Goal: Information Seeking & Learning: Learn about a topic

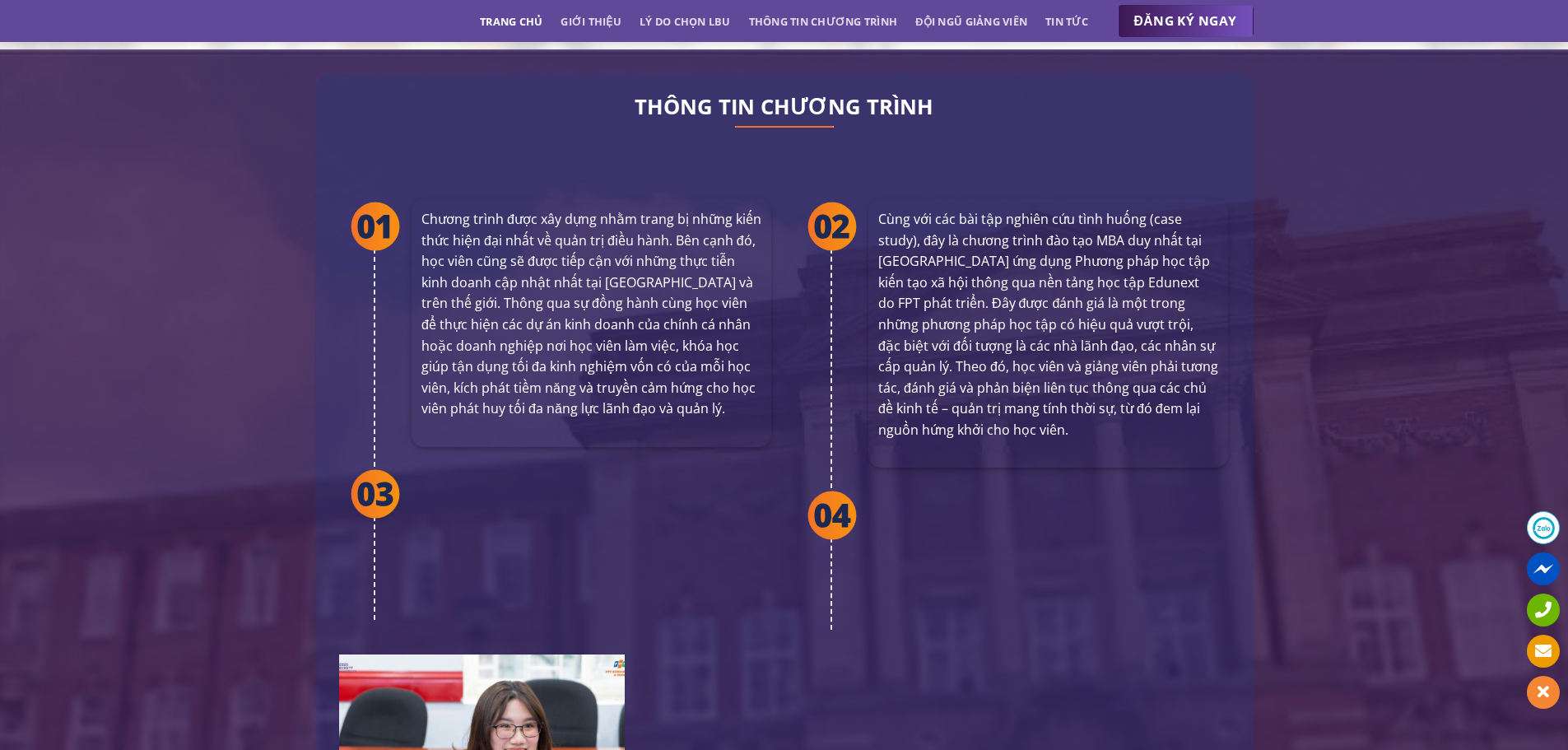
scroll to position [3046, 0]
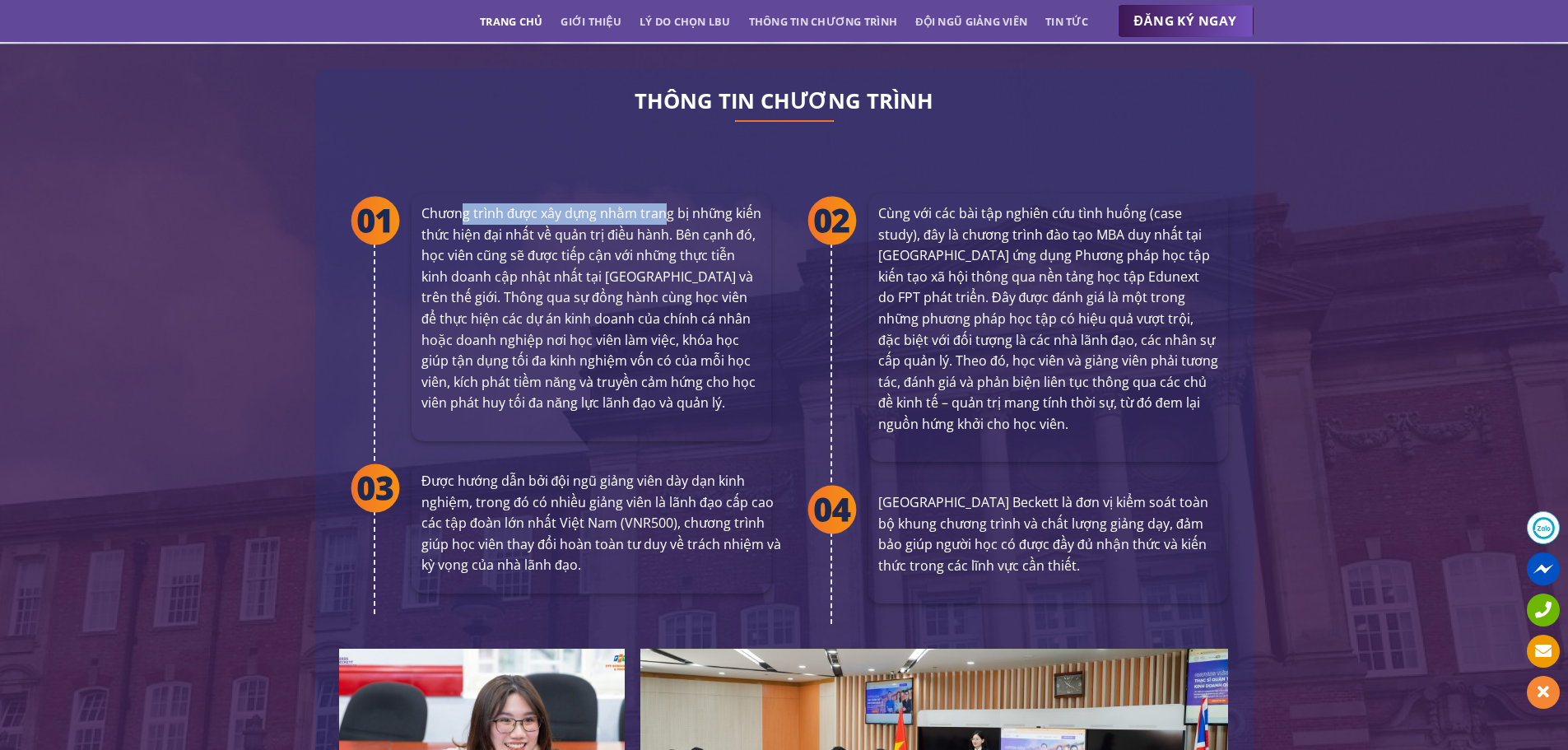
drag, startPoint x: 459, startPoint y: 174, endPoint x: 676, endPoint y: 181, distance: 217.1
click at [675, 203] on p "Chương trình được xây dựng nhằm trang bị những kiến thức hiện đại nhất về quản …" at bounding box center [592, 308] width 340 height 210
click at [560, 230] on p "Chương trình được xây dựng nhằm trang bị những kiến thức hiện đại nhất về quản …" at bounding box center [592, 308] width 340 height 210
drag, startPoint x: 469, startPoint y: 253, endPoint x: 717, endPoint y: 296, distance: 251.7
click at [598, 262] on p "Chương trình được xây dựng nhằm trang bị những kiến thức hiện đại nhất về quản …" at bounding box center [592, 308] width 340 height 210
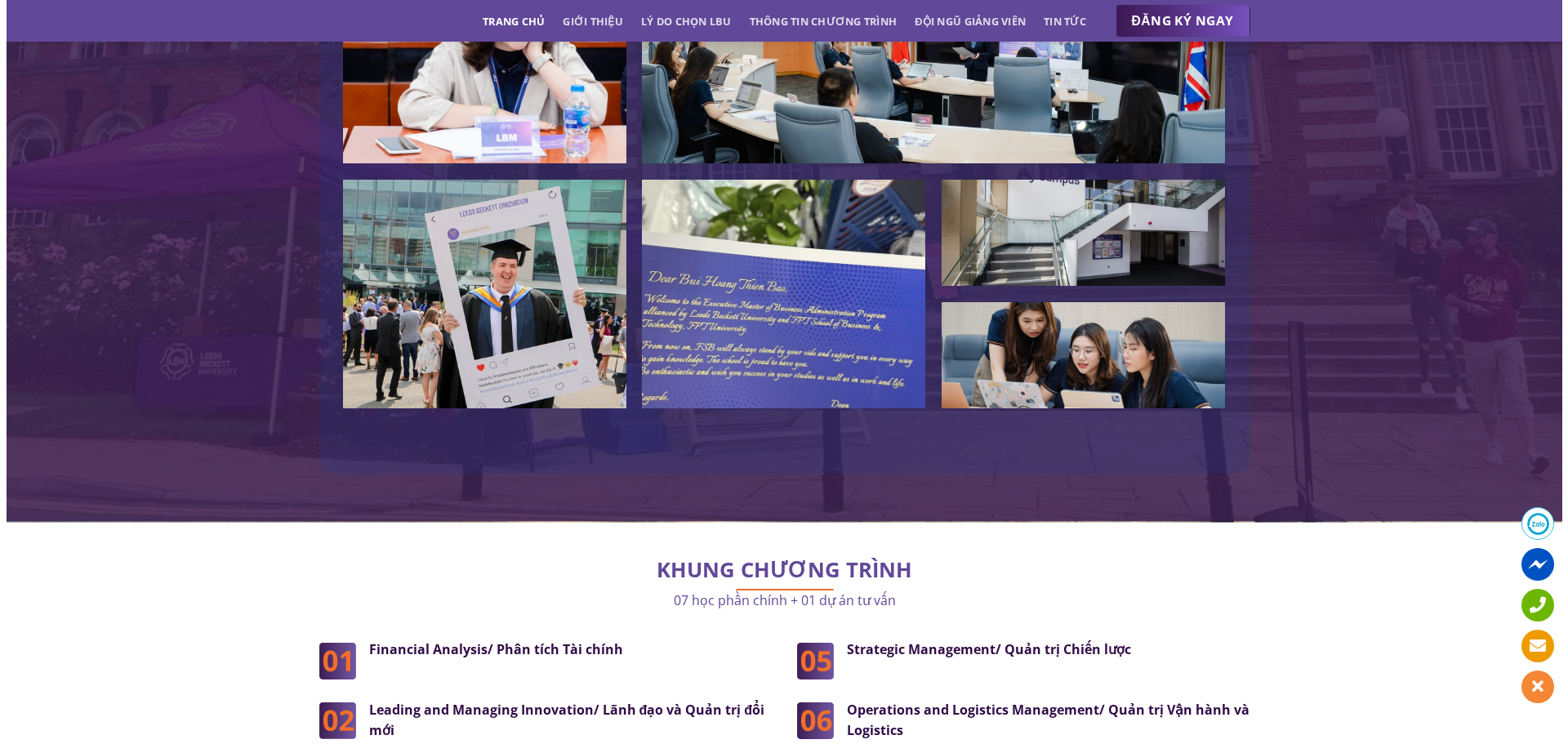
scroll to position [3756, 0]
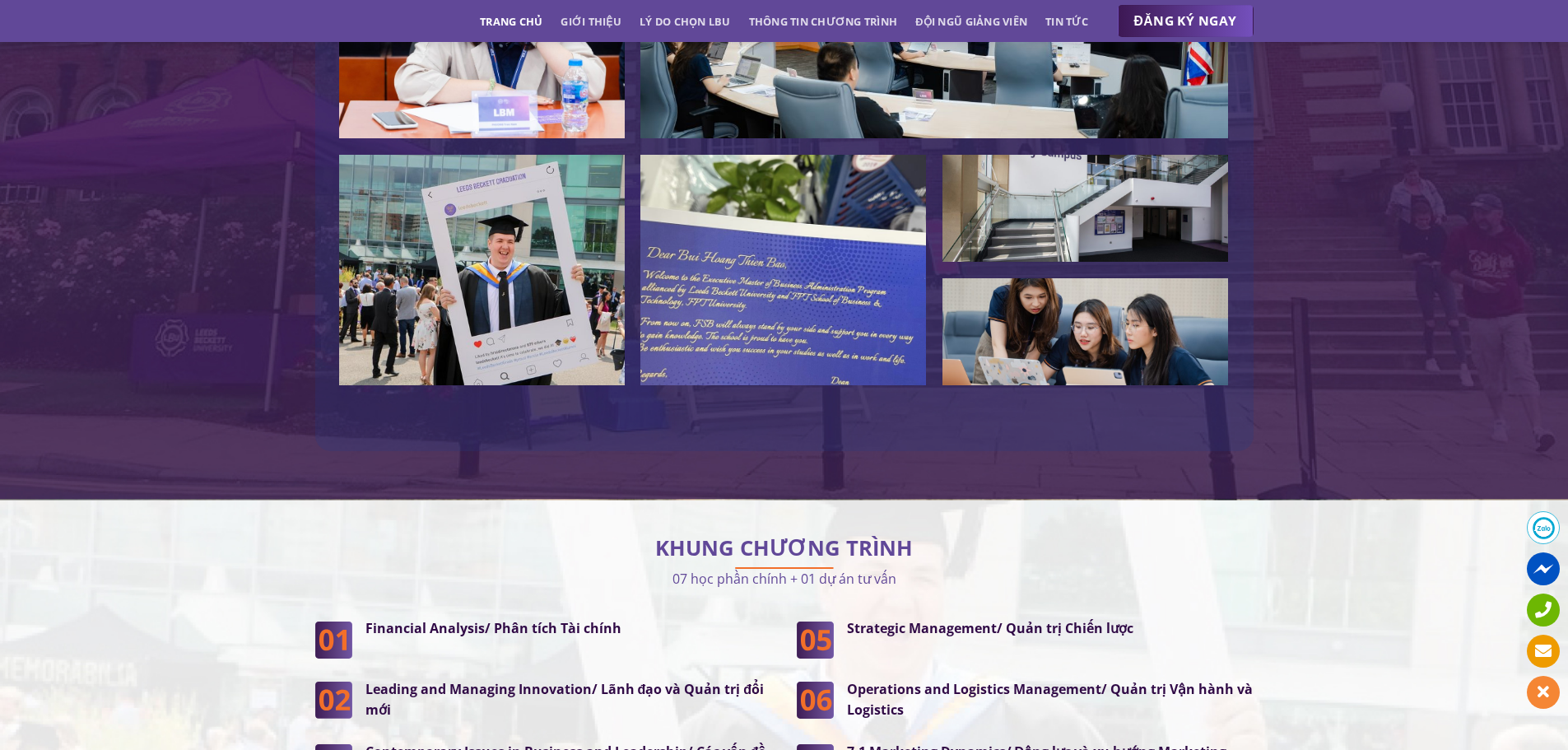
click at [800, 229] on img at bounding box center [783, 270] width 286 height 230
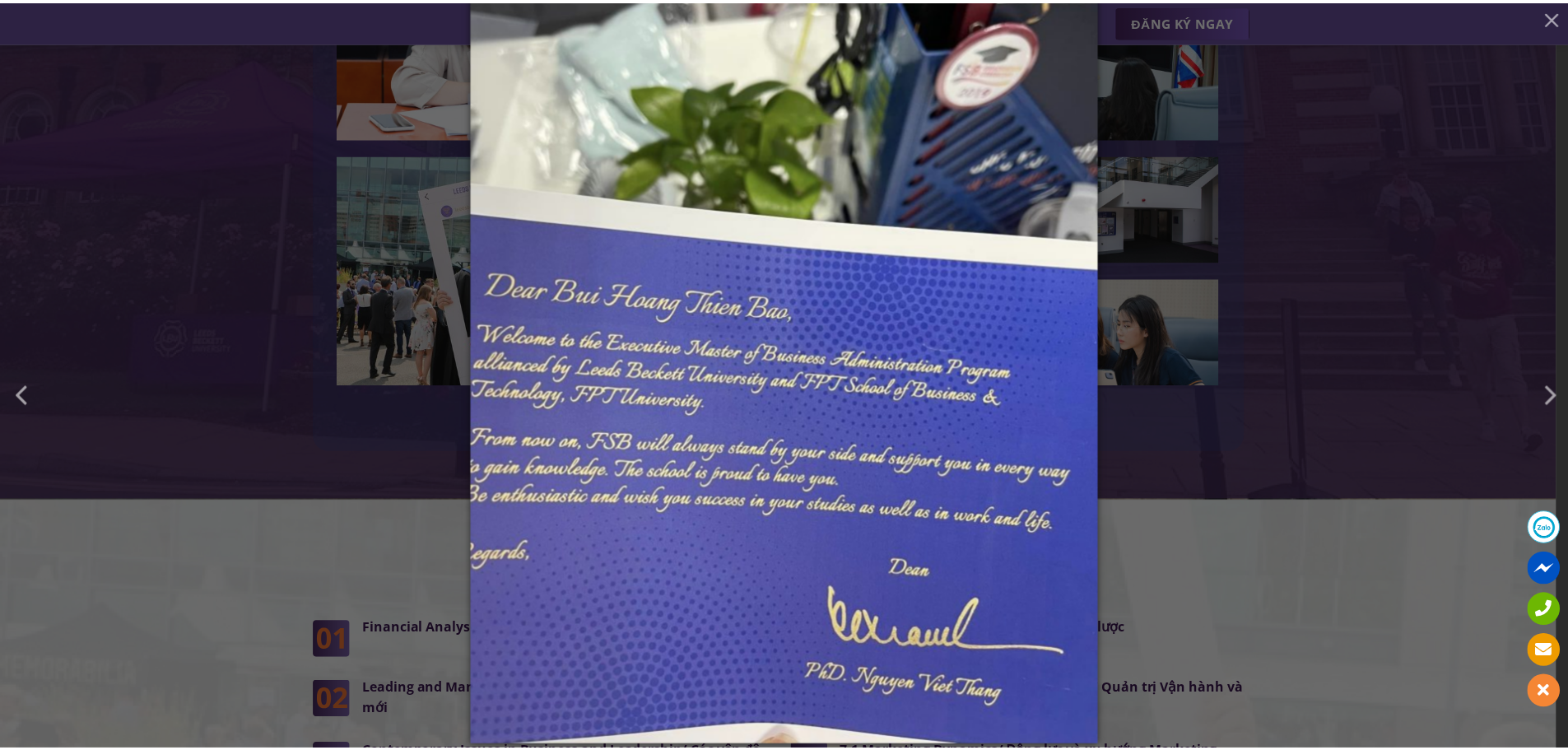
scroll to position [159, 0]
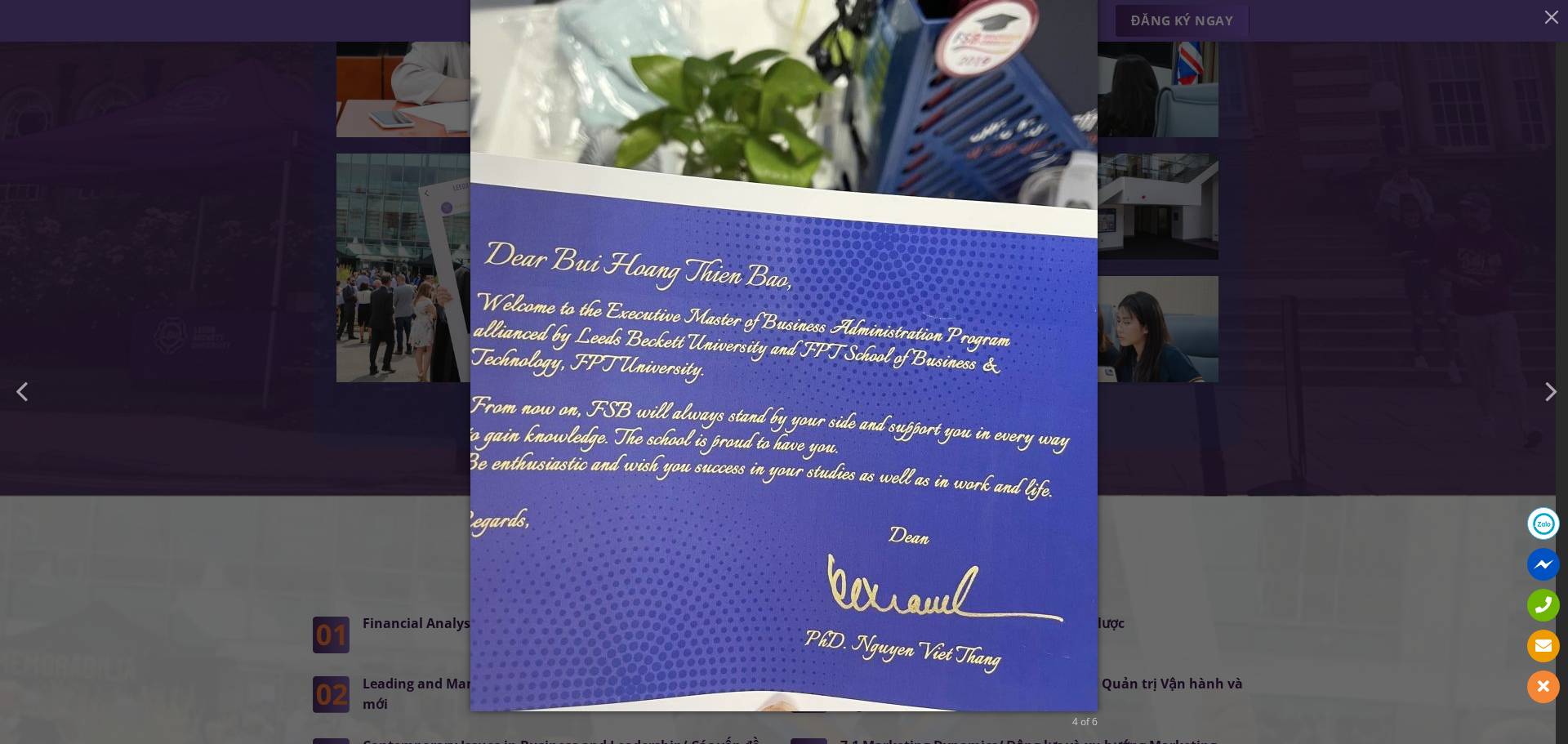
click at [1278, 336] on div "4 of 6" at bounding box center [784, 214] width 1568 height 744
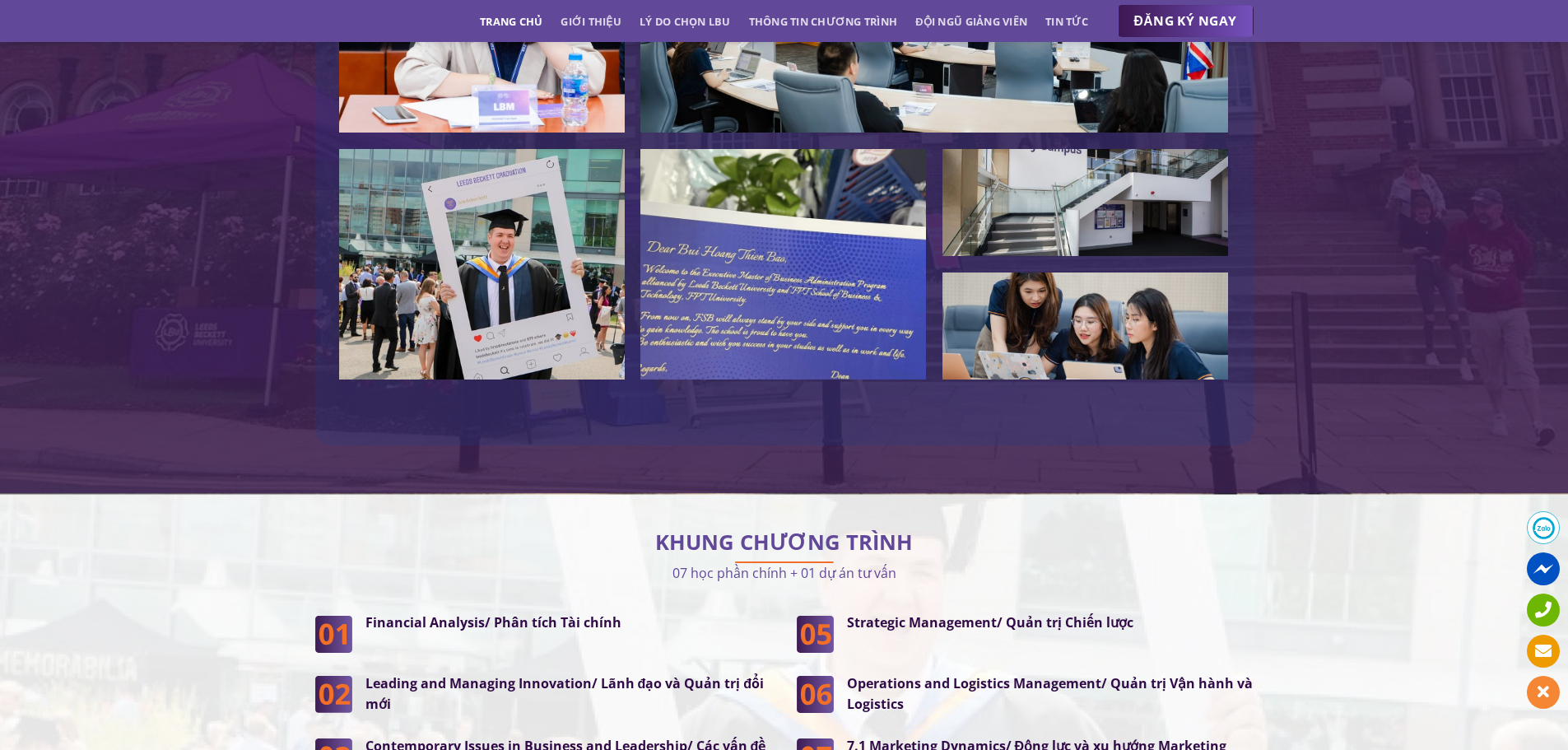
scroll to position [4115, 0]
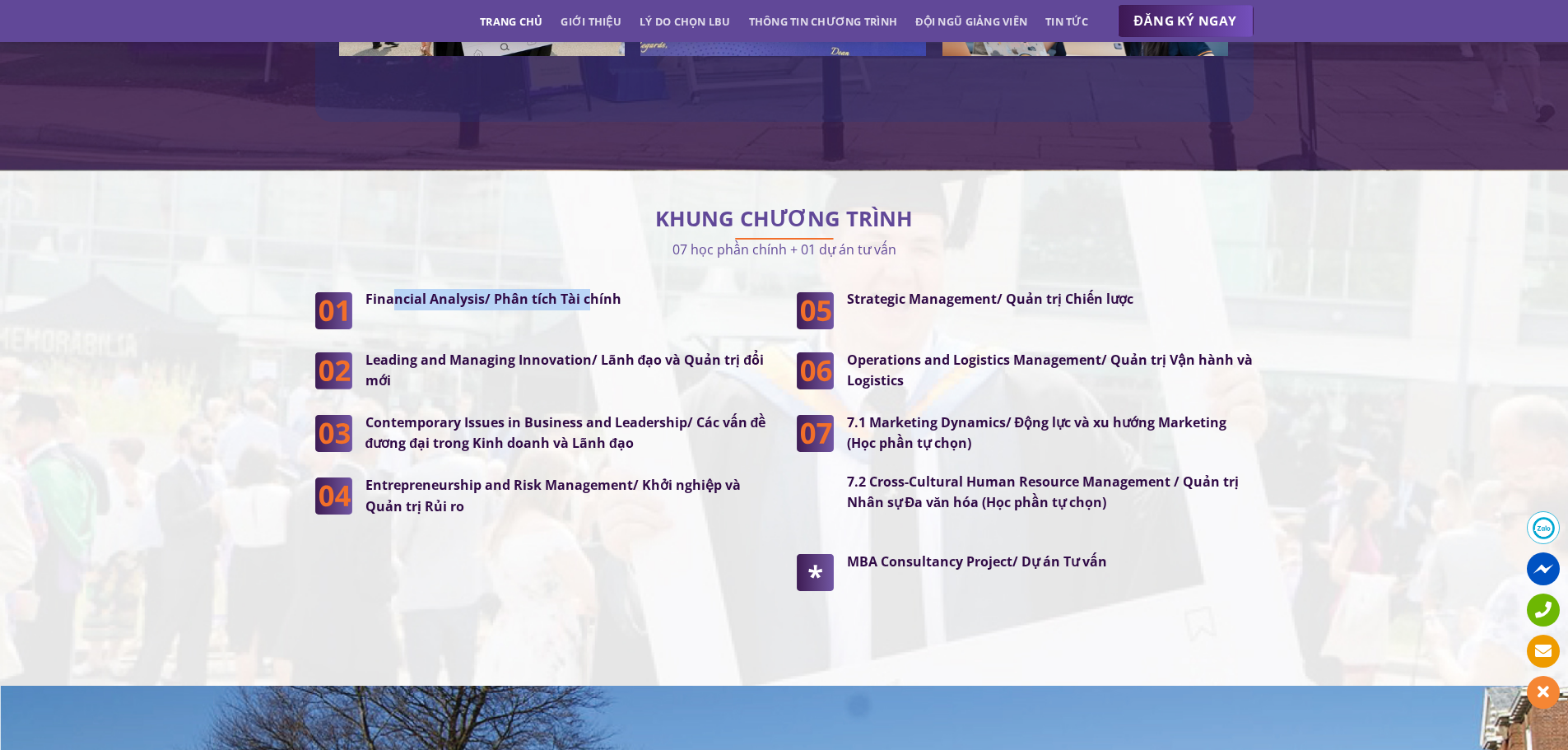
drag, startPoint x: 390, startPoint y: 275, endPoint x: 643, endPoint y: 270, distance: 253.0
click at [596, 289] on p "Financial Analysis/ Phân tích Tài chính" at bounding box center [568, 299] width 406 height 22
click at [671, 289] on div "Financial Analysis/ Phân tích Tài chính" at bounding box center [562, 308] width 420 height 40
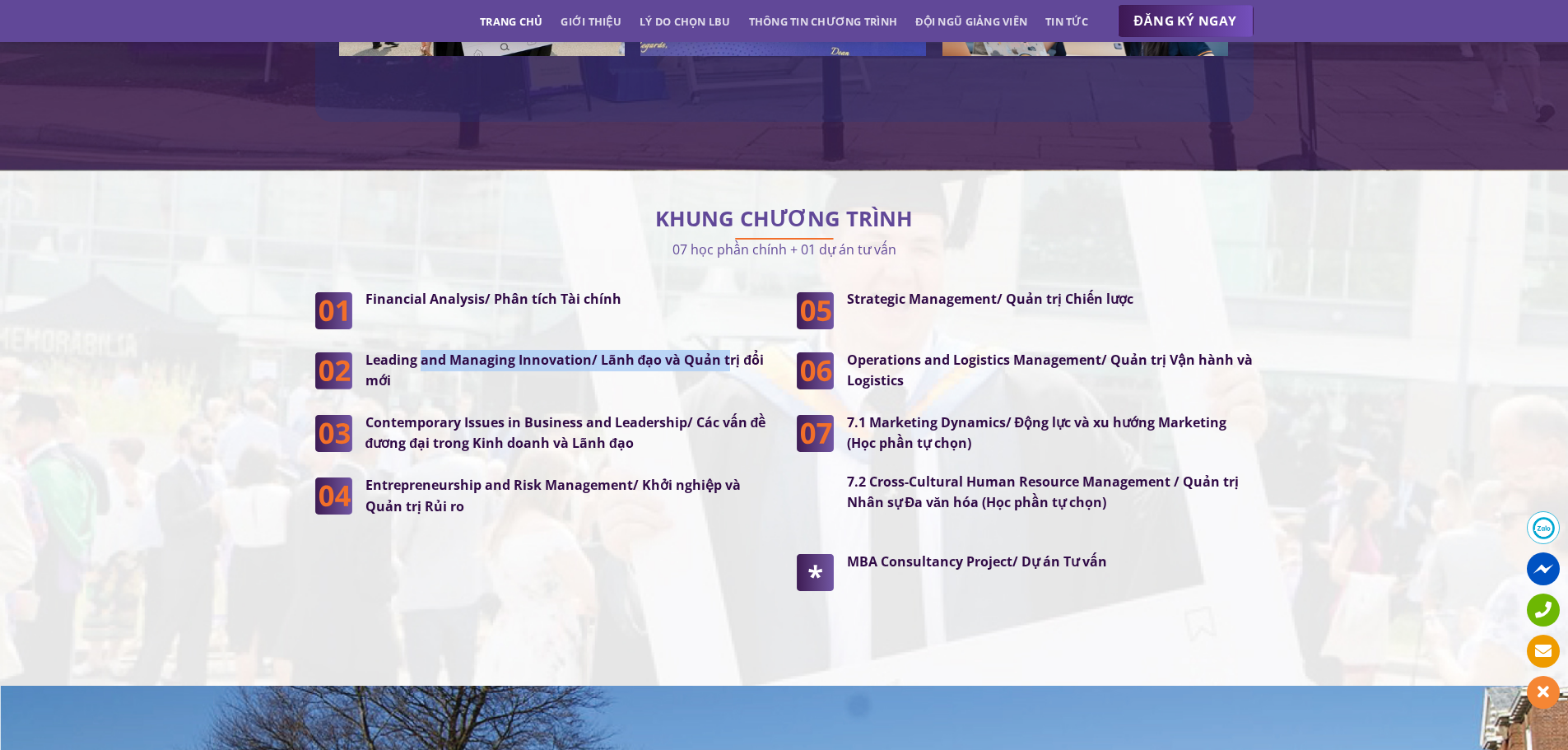
drag, startPoint x: 420, startPoint y: 329, endPoint x: 726, endPoint y: 316, distance: 306.3
click at [726, 351] on strong "Leading and Managing Innovation/ Lãnh đạo và Quản trị đổi mới" at bounding box center [565, 371] width 399 height 40
click at [486, 350] on p "Leading and Managing Innovation/ Lãnh đạo và Quản trị đổi mới" at bounding box center [568, 371] width 406 height 42
drag, startPoint x: 379, startPoint y: 324, endPoint x: 644, endPoint y: 326, distance: 265.0
click at [641, 351] on strong "Leading and Managing Innovation/ Lãnh đạo và Quản trị đổi mới" at bounding box center [565, 371] width 399 height 40
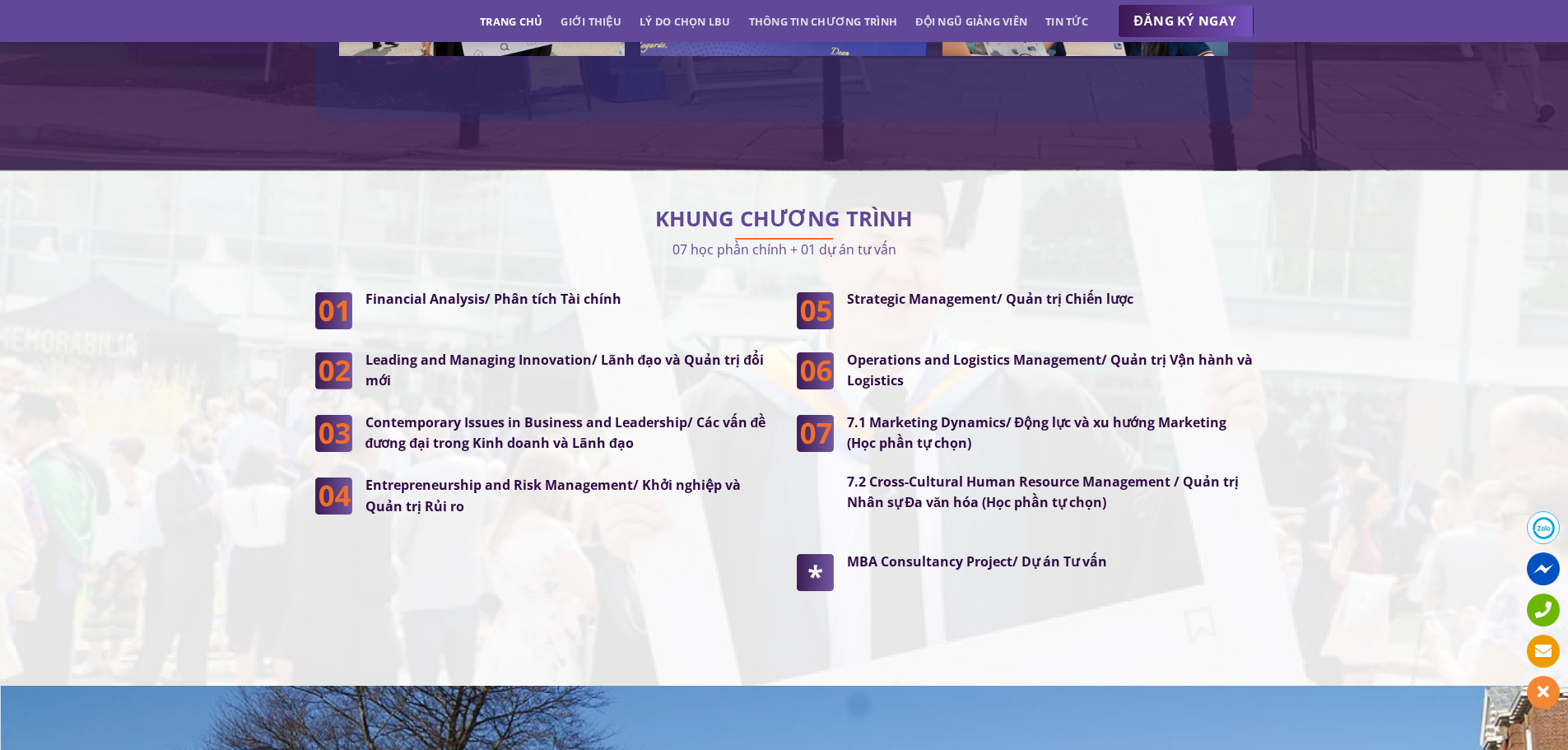
click at [601, 413] on strong "Contemporary Issues in Business and Leadership/ Các vấn đề đương đại trong Kinh…" at bounding box center [566, 433] width 401 height 40
drag, startPoint x: 434, startPoint y: 401, endPoint x: 643, endPoint y: 405, distance: 209.0
click at [643, 413] on p "Contemporary Issues in Business and Leadership/ Các vấn đề đương đại trong Kinh…" at bounding box center [568, 433] width 406 height 42
click at [634, 415] on p "Contemporary Issues in Business and Leadership/ Các vấn đề đương đại trong Kinh…" at bounding box center [568, 433] width 406 height 42
click at [450, 413] on strong "Contemporary Issues in Business and Leadership/ Các vấn đề đương đại trong Kinh…" at bounding box center [566, 433] width 401 height 40
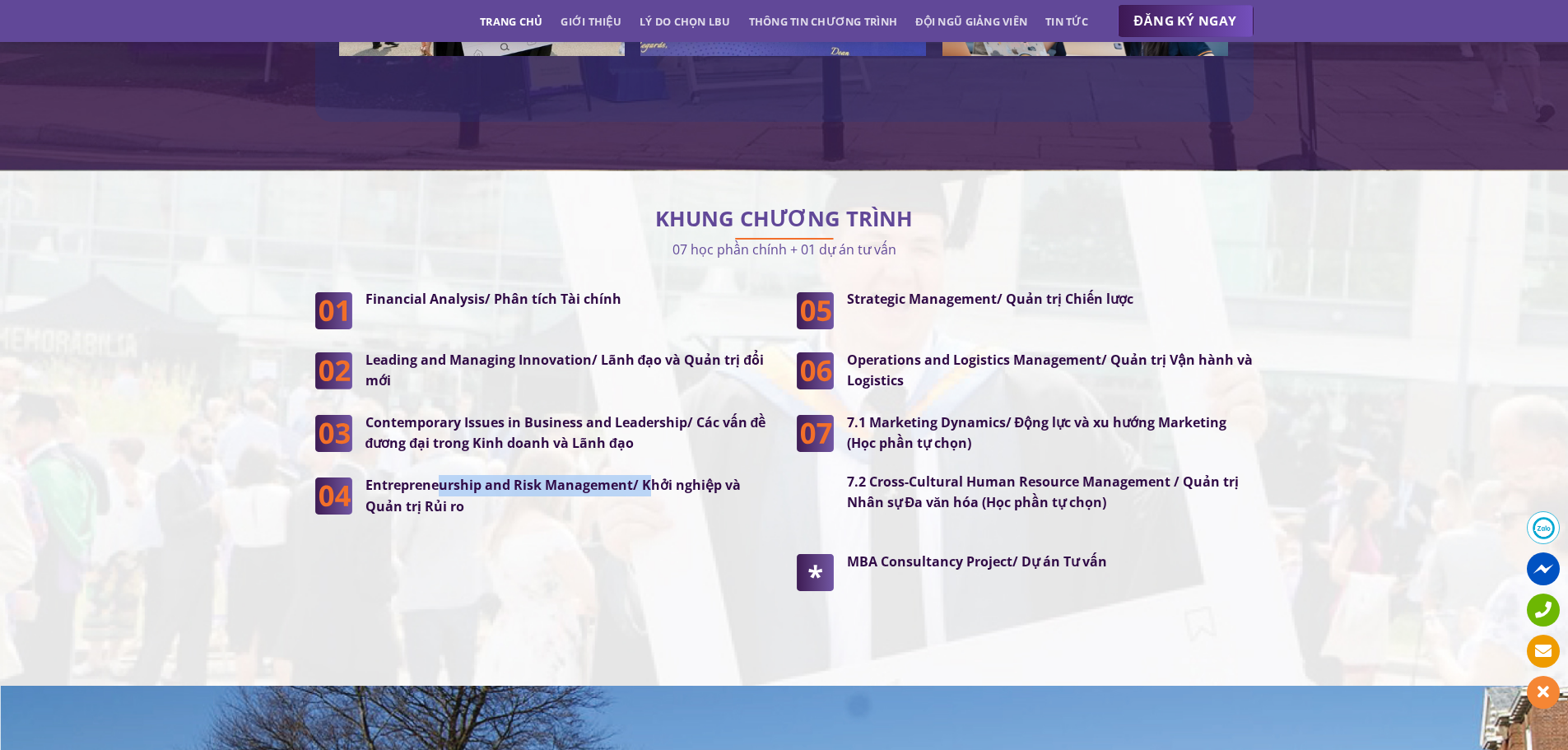
drag, startPoint x: 435, startPoint y: 439, endPoint x: 647, endPoint y: 444, distance: 212.1
click at [647, 444] on div "Financial Analysis/ Phân tích Tài chính Leading and Managing Innovation/ Lãnh đ…" at bounding box center [544, 403] width 457 height 228
click at [512, 485] on div "Financial Analysis/ Phân tích Tài chính Leading and Managing Innovation/ Lãnh đ…" at bounding box center [543, 462] width 481 height 347
drag, startPoint x: 864, startPoint y: 262, endPoint x: 1136, endPoint y: 272, distance: 272.2
click at [1128, 290] on strong "Strategic Management/ Quản trị Chiến lược" at bounding box center [990, 299] width 287 height 18
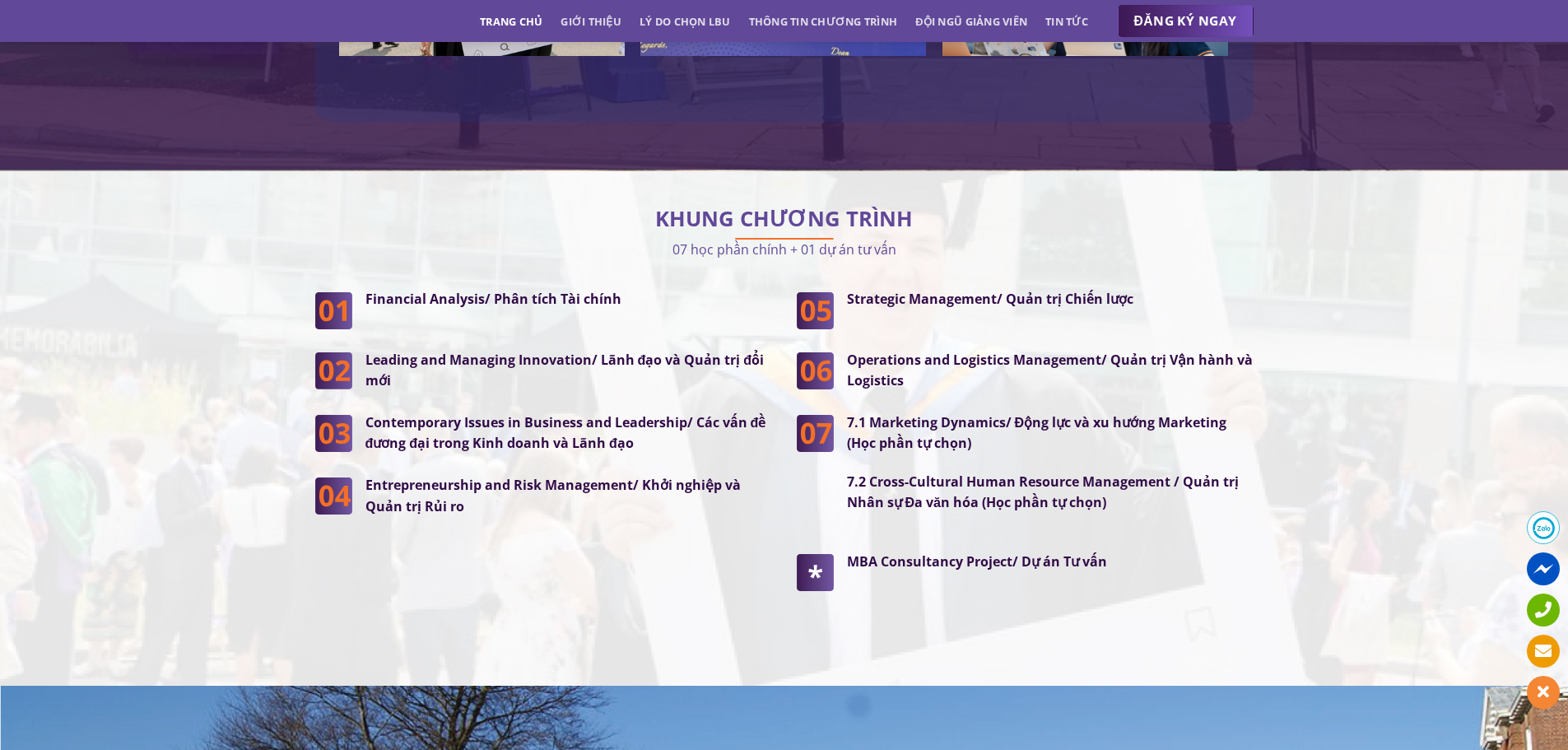
click at [1038, 351] on strong "Operations and Logistics Management/ Quản trị Vận hành và Logistics" at bounding box center [1049, 371] width 405 height 40
drag, startPoint x: 873, startPoint y: 329, endPoint x: 1189, endPoint y: 323, distance: 316.1
click at [1189, 351] on strong "Operations and Logistics Management/ Quản trị Vận hành và Logistics" at bounding box center [1049, 371] width 405 height 40
click at [1189, 354] on p "Operations and Logistics Management/ Quản trị Vận hành và Logistics" at bounding box center [1050, 371] width 406 height 42
drag, startPoint x: 948, startPoint y: 334, endPoint x: 1222, endPoint y: 326, distance: 274.1
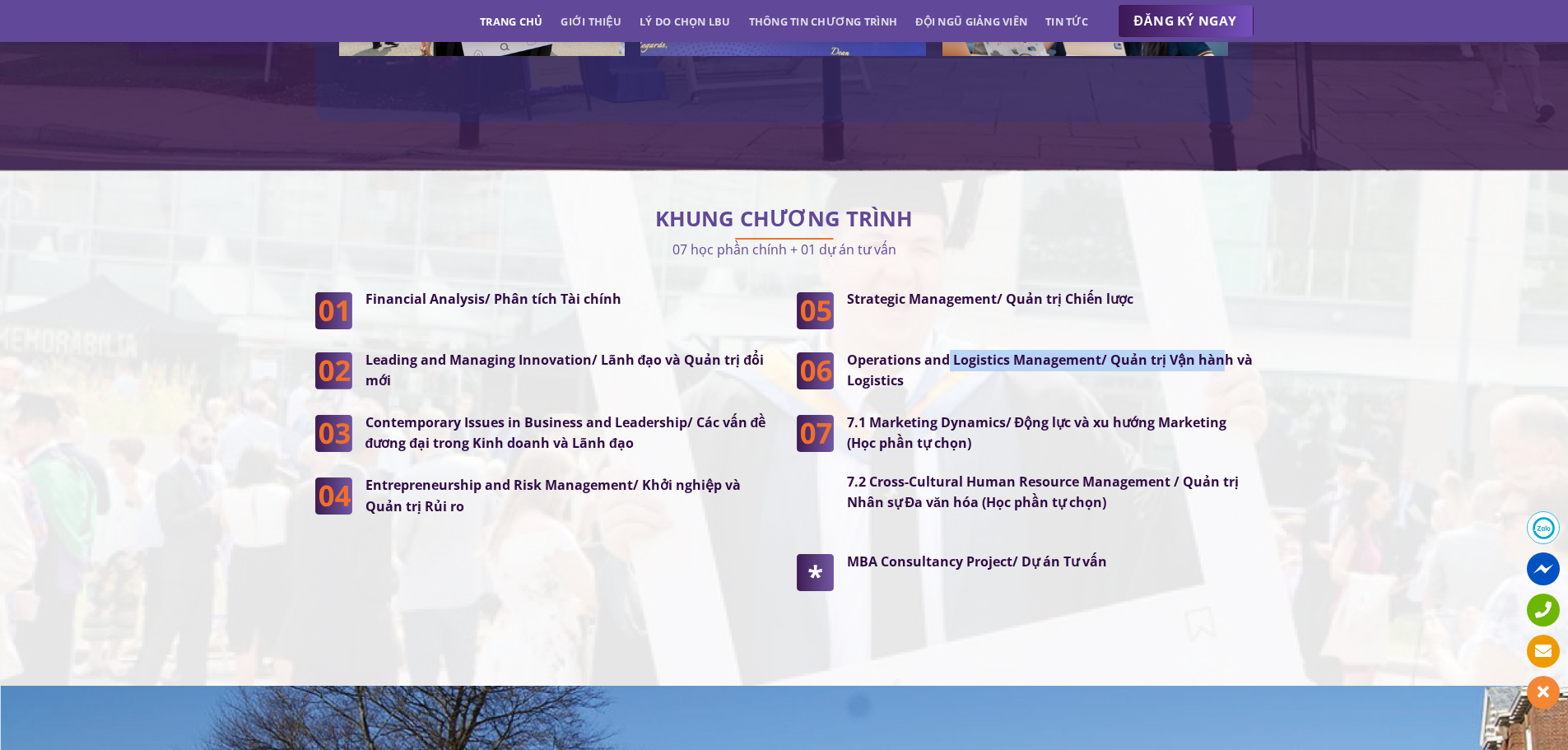
click at [1224, 351] on strong "Operations and Logistics Management/ Quản trị Vận hành và Logistics" at bounding box center [1049, 371] width 405 height 40
drag, startPoint x: 1145, startPoint y: 349, endPoint x: 1077, endPoint y: 346, distance: 68.1
click at [1133, 350] on p "Operations and Logistics Management/ Quản trị Vận hành và Logistics" at bounding box center [1050, 371] width 406 height 42
drag, startPoint x: 935, startPoint y: 345, endPoint x: 1137, endPoint y: 334, distance: 202.3
click at [1137, 350] on p "Operations and Logistics Management/ Quản trị Vận hành và Logistics" at bounding box center [1050, 371] width 406 height 42
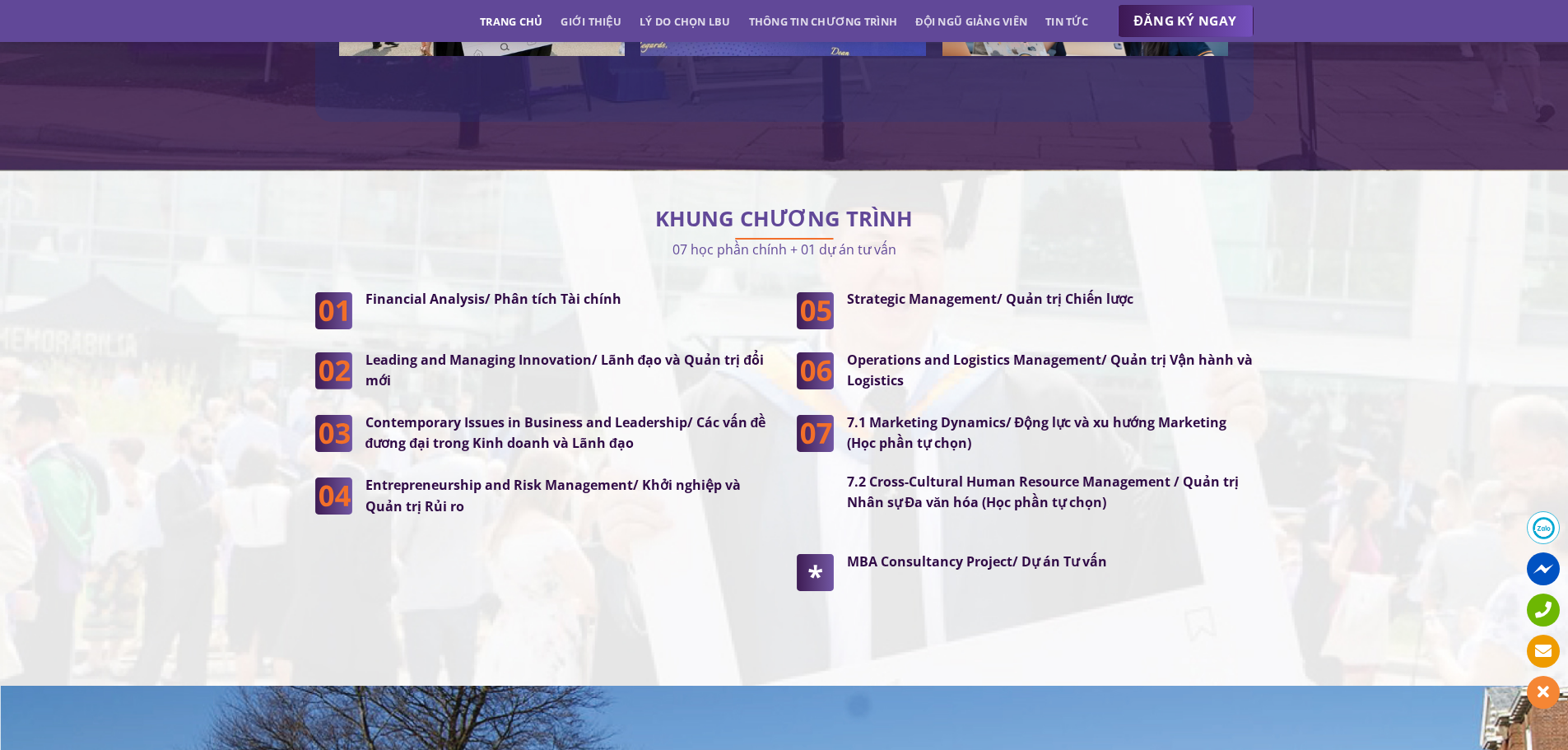
click at [975, 350] on p "Operations and Logistics Management/ Quản trị Vận hành và Logistics" at bounding box center [1050, 371] width 406 height 42
drag, startPoint x: 865, startPoint y: 324, endPoint x: 1161, endPoint y: 318, distance: 296.1
click at [1161, 351] on strong "Operations and Logistics Management/ Quản trị Vận hành và Logistics" at bounding box center [1049, 371] width 405 height 40
click at [1141, 350] on p "Operations and Logistics Management/ Quản trị Vận hành và Logistics" at bounding box center [1050, 371] width 406 height 42
drag, startPoint x: 940, startPoint y: 380, endPoint x: 1241, endPoint y: 382, distance: 301.0
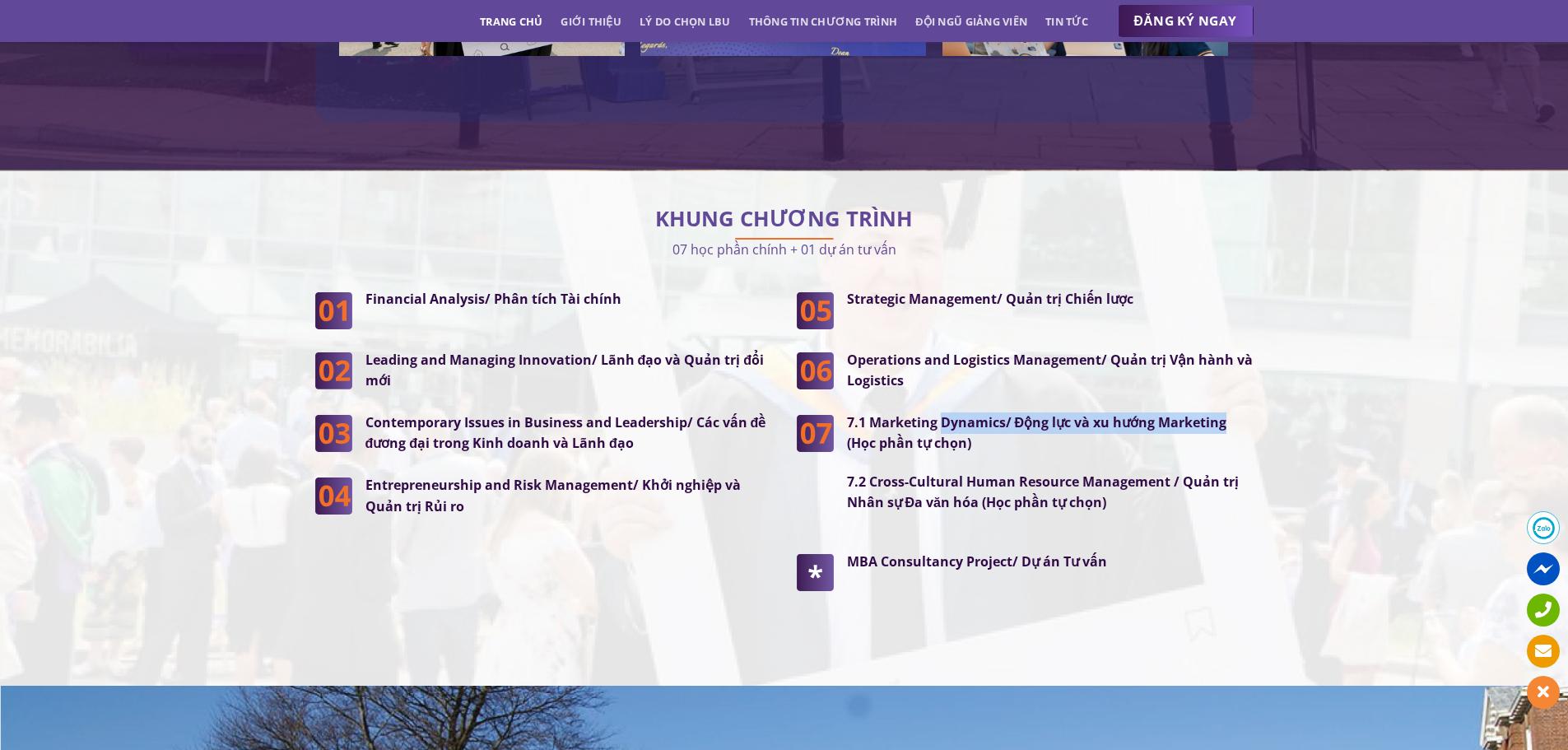
click at [1241, 413] on p "7.1 Marketing Dynamics/ Động lực và xu hướng Marketing (Học phần tự chọn)" at bounding box center [1050, 433] width 406 height 42
click at [1154, 413] on p "7.1 Marketing Dynamics/ Động lực và xu hướng Marketing (Học phần tự chọn)" at bounding box center [1050, 433] width 406 height 42
drag, startPoint x: 923, startPoint y: 387, endPoint x: 1190, endPoint y: 380, distance: 267.1
click at [1190, 413] on strong "7.1 Marketing Dynamics/ Động lực và xu hướng Marketing (Học phần tự chọn)" at bounding box center [1037, 433] width 380 height 40
click at [1094, 413] on p "7.1 Marketing Dynamics/ Động lực và xu hướng Marketing (Học phần tự chọn)" at bounding box center [1050, 433] width 406 height 42
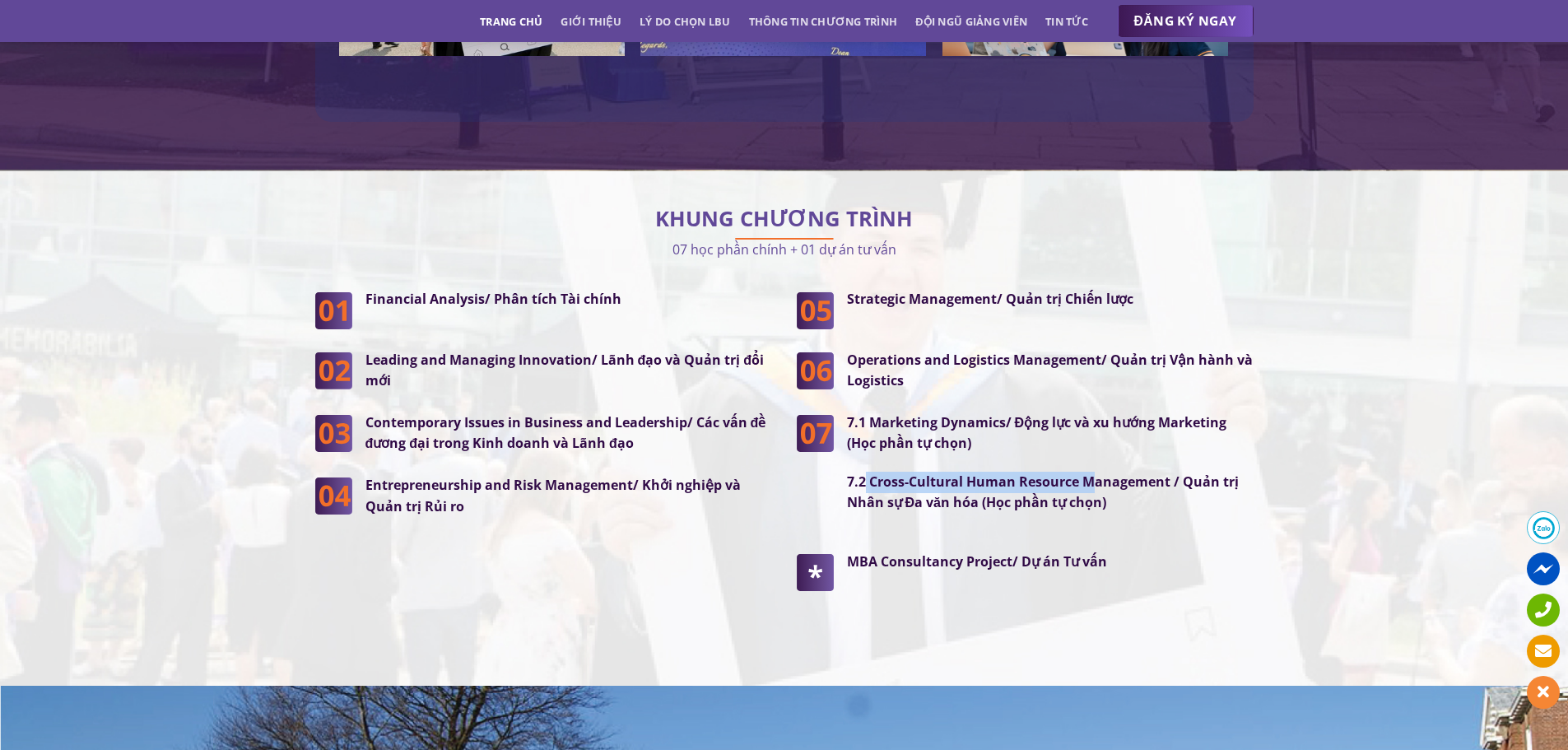
drag, startPoint x: 866, startPoint y: 431, endPoint x: 1109, endPoint y: 439, distance: 243.1
click at [1109, 439] on div "7.1 Marketing Dynamics/ Động lực và xu hướng Marketing (Học phần tự chọn) 7.2 C…" at bounding box center [1050, 463] width 406 height 102
click at [913, 472] on strong "7.2 Cross-Cultural Human Resource Management / Quản trị Nhân sự Đa văn hóa (Học…" at bounding box center [1043, 492] width 392 height 40
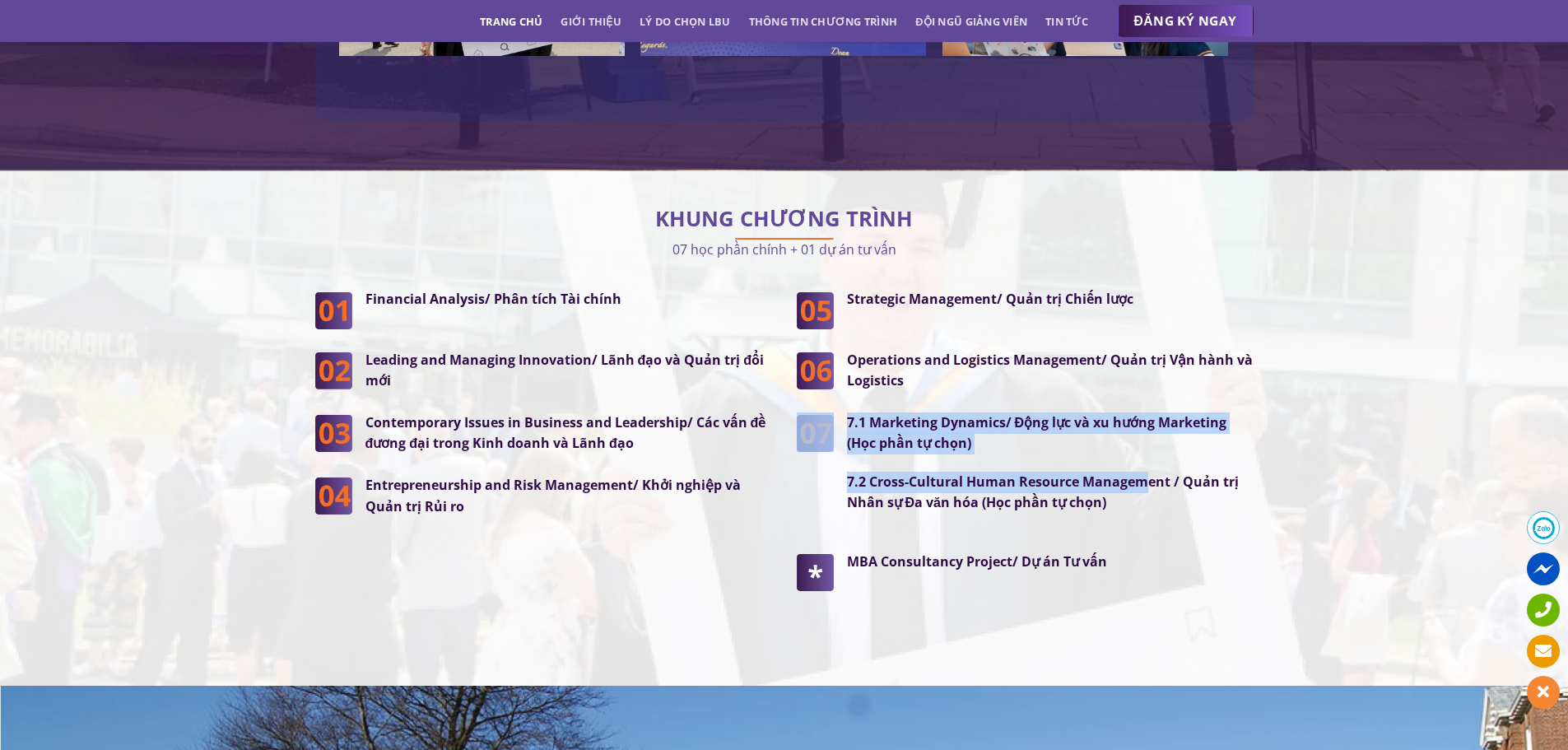
drag, startPoint x: 831, startPoint y: 444, endPoint x: 1147, endPoint y: 439, distance: 316.0
click at [1146, 439] on div "7.1 Marketing Dynamics/ Động lực và xu hướng Marketing (Học phần tự chọn) 7.2 C…" at bounding box center [1025, 472] width 457 height 119
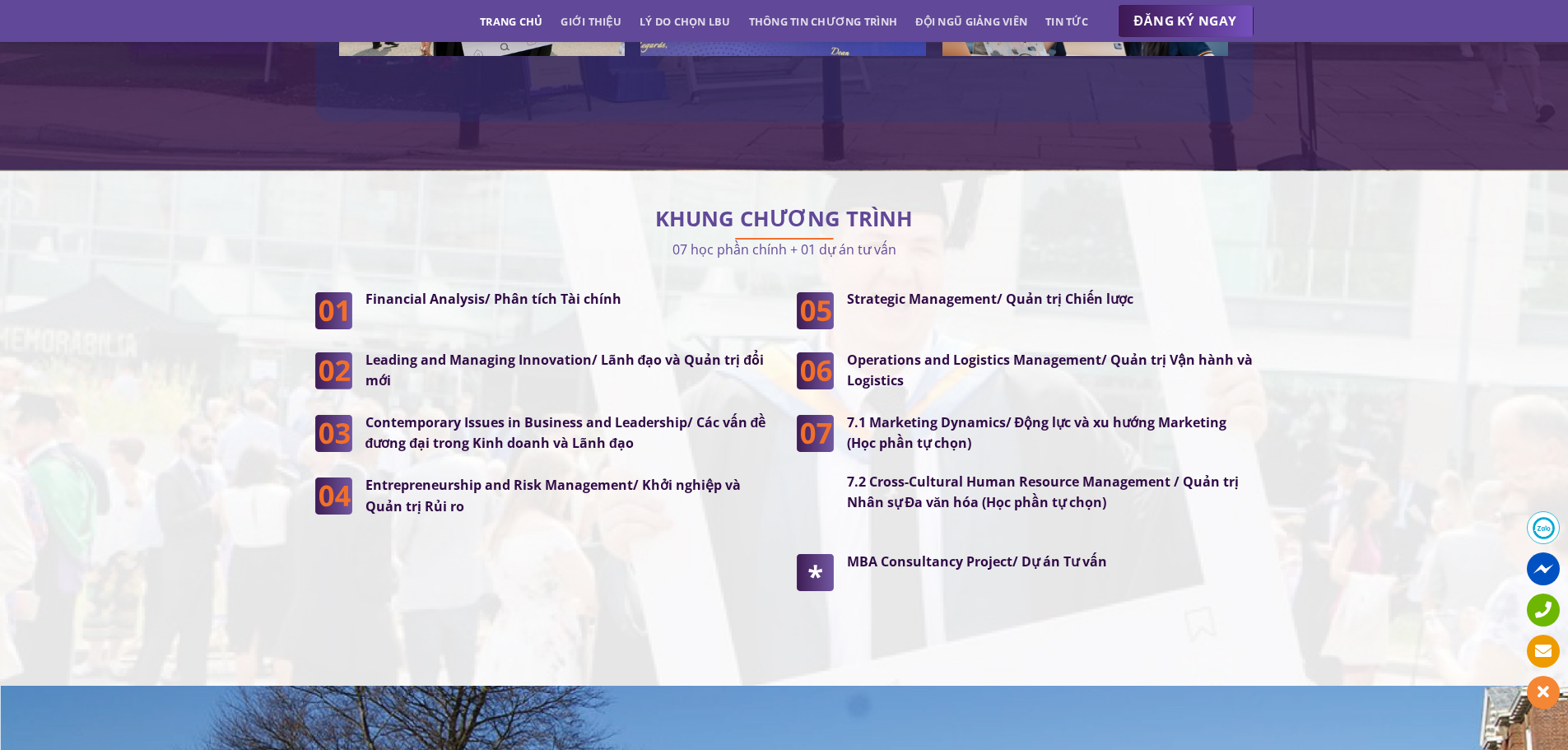
click at [1207, 472] on strong "7.2 Cross-Cultural Human Resource Management / Quản trị Nhân sự Đa văn hóa (Học…" at bounding box center [1043, 492] width 392 height 40
drag, startPoint x: 961, startPoint y: 455, endPoint x: 1221, endPoint y: 453, distance: 260.0
click at [1221, 472] on strong "7.2 Cross-Cultural Human Resource Management / Quản trị Nhân sự Đa văn hóa (Học…" at bounding box center [1043, 492] width 392 height 40
click at [1067, 475] on strong "7.2 Cross-Cultural Human Resource Management / Quản trị Nhân sự Đa văn hóa (Học…" at bounding box center [1043, 492] width 392 height 40
drag, startPoint x: 885, startPoint y: 451, endPoint x: 1120, endPoint y: 452, distance: 235.0
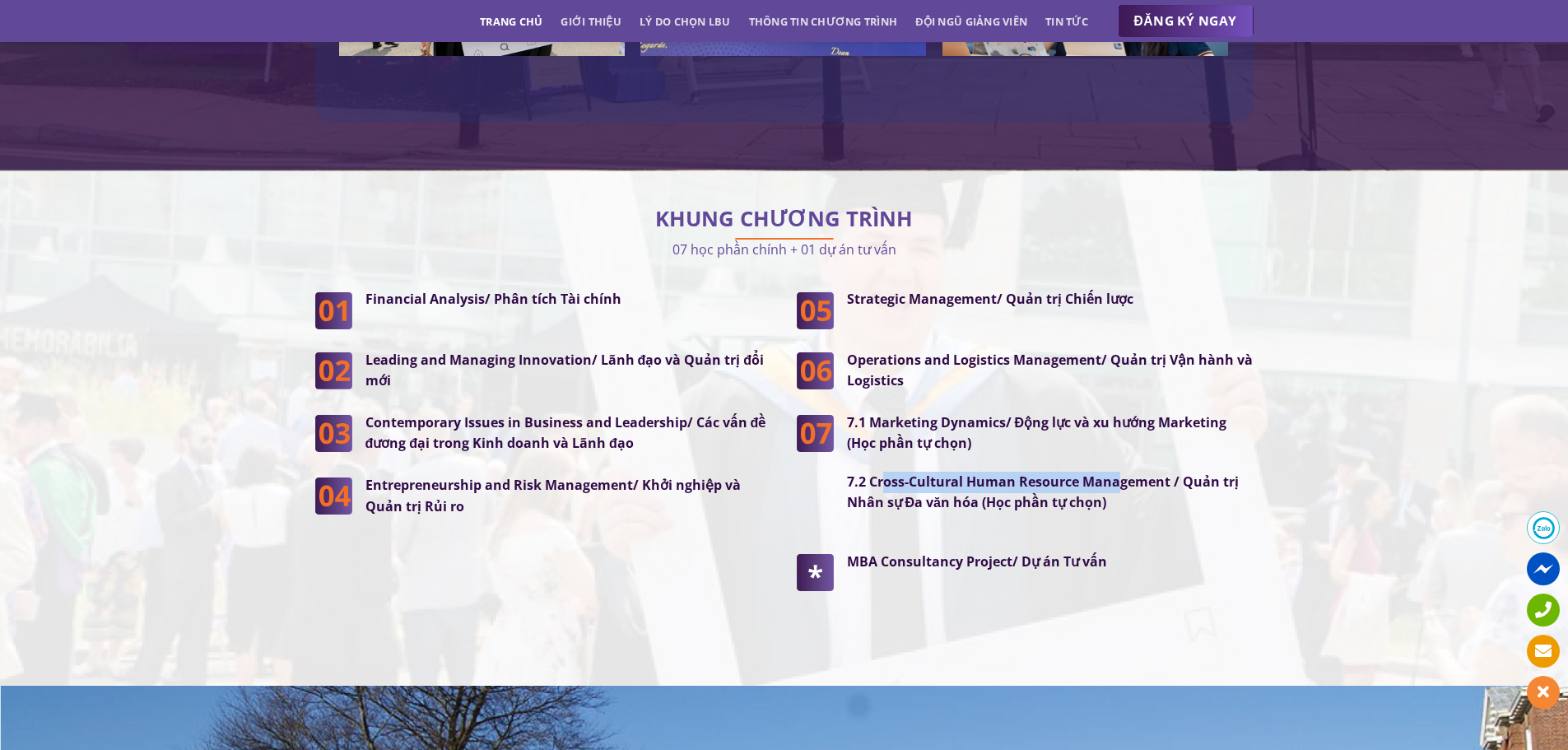
click at [1120, 472] on strong "7.2 Cross-Cultural Human Resource Management / Quản trị Nhân sự Đa văn hóa (Học…" at bounding box center [1043, 492] width 392 height 40
click at [978, 477] on strong "7.2 Cross-Cultural Human Resource Management / Quản trị Nhân sự Đa văn hóa (Học…" at bounding box center [1043, 492] width 392 height 40
drag, startPoint x: 862, startPoint y: 450, endPoint x: 1094, endPoint y: 451, distance: 232.0
click at [1090, 472] on strong "7.2 Cross-Cultural Human Resource Management / Quản trị Nhân sự Đa văn hóa (Học…" at bounding box center [1043, 492] width 392 height 40
click at [1164, 484] on div "7.1 Marketing Dynamics/ Động lực và xu hướng Marketing (Học phần tự chọn) 7.2 C…" at bounding box center [1043, 472] width 420 height 119
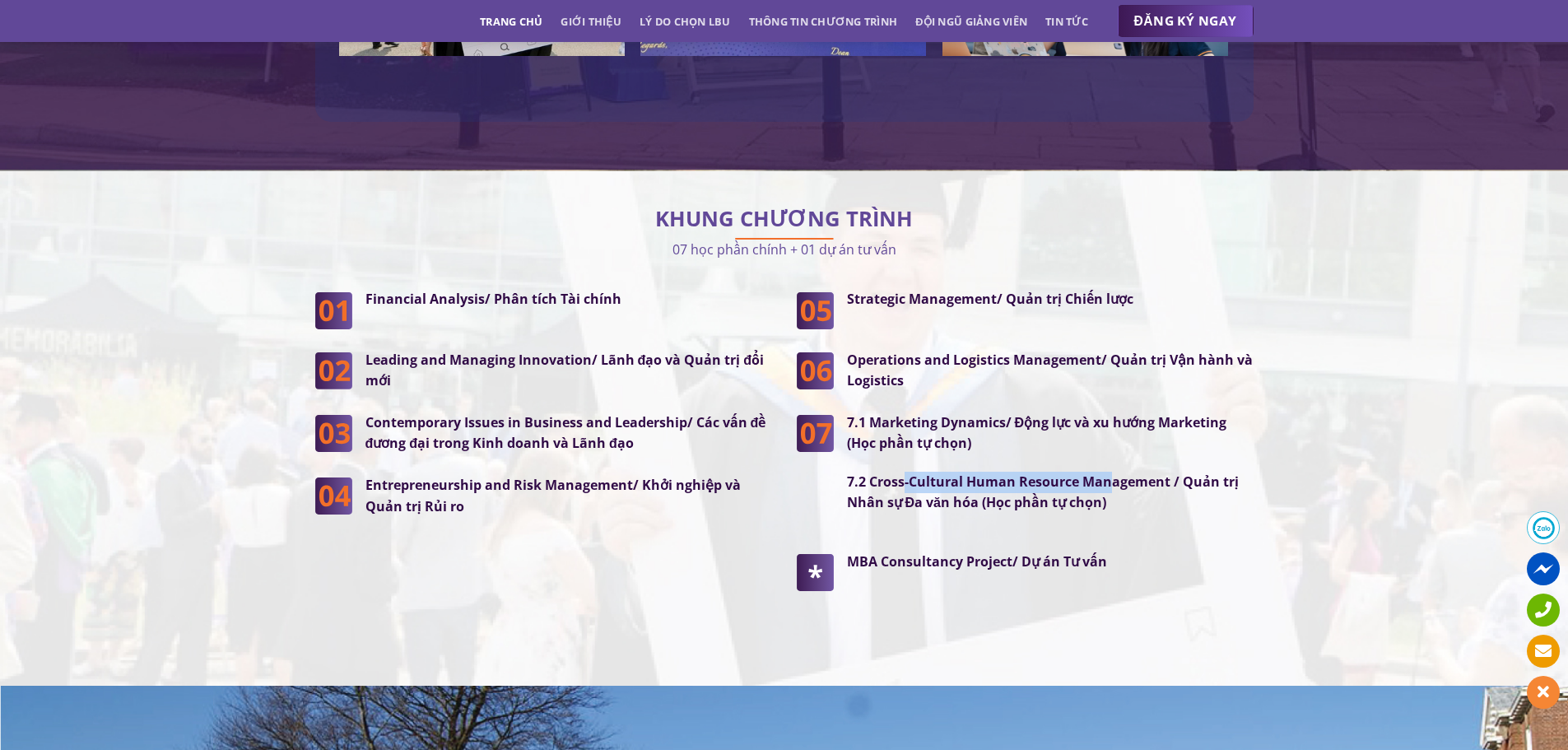
drag, startPoint x: 903, startPoint y: 458, endPoint x: 1103, endPoint y: 458, distance: 200.0
click at [1111, 471] on p "7.2 Cross-Cultural Human Resource Management / Quản trị Nhân sự Đa văn hóa (Học…" at bounding box center [1050, 492] width 406 height 42
click at [1015, 472] on strong "7.2 Cross-Cultural Human Resource Management / Quản trị Nhân sự Đa văn hóa (Học…" at bounding box center [1043, 492] width 392 height 40
drag, startPoint x: 856, startPoint y: 447, endPoint x: 1197, endPoint y: 442, distance: 341.0
click at [1184, 442] on div "7.1 Marketing Dynamics/ Động lực và xu hướng Marketing (Học phần tự chọn) 7.2 C…" at bounding box center [1043, 472] width 420 height 119
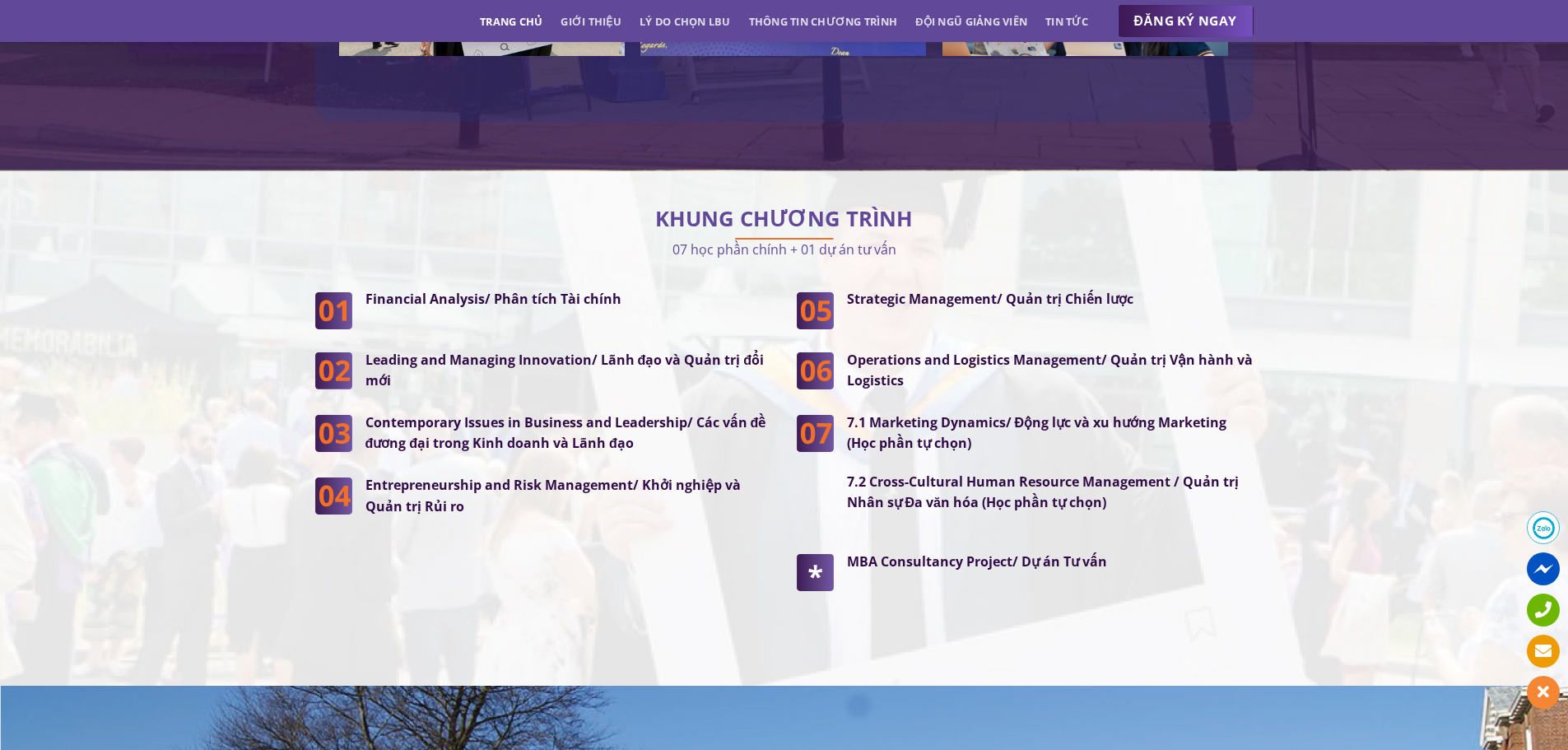
click at [1246, 471] on p "7.2 Cross-Cultural Human Resource Management / Quản trị Nhân sự Đa văn hóa (Học…" at bounding box center [1050, 492] width 406 height 42
drag, startPoint x: 918, startPoint y: 449, endPoint x: 1161, endPoint y: 456, distance: 243.1
click at [1161, 471] on p "7.2 Cross-Cultural Human Resource Management / Quản trị Nhân sự Đa văn hóa (Học…" at bounding box center [1050, 492] width 406 height 42
click at [1061, 484] on div "7.1 Marketing Dynamics/ Động lực và xu hướng Marketing (Học phần tự chọn) 7.2 C…" at bounding box center [1043, 472] width 420 height 119
drag, startPoint x: 888, startPoint y: 463, endPoint x: 1144, endPoint y: 475, distance: 256.3
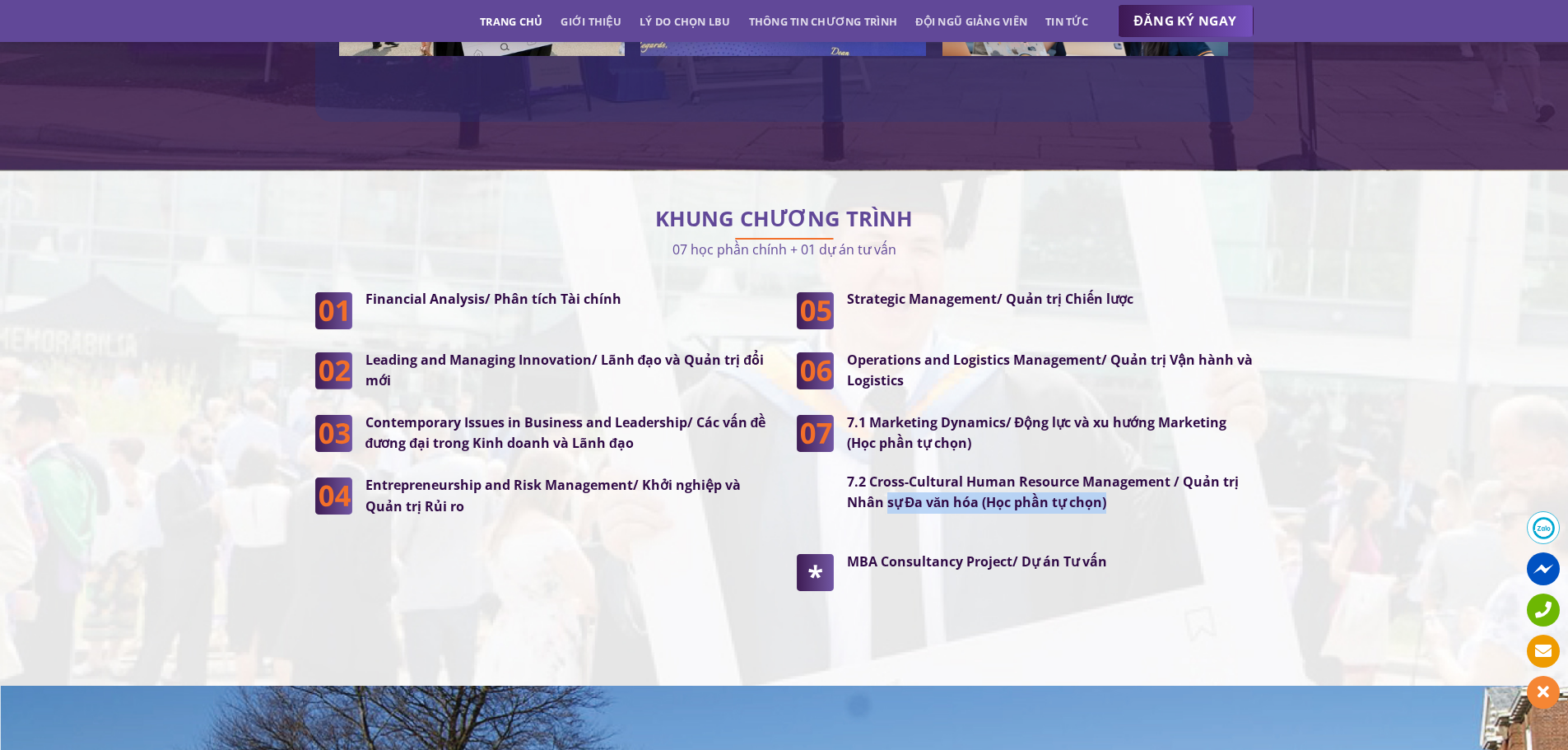
click at [1161, 471] on p "7.2 Cross-Cultural Human Resource Management / Quản trị Nhân sự Đa văn hóa (Học…" at bounding box center [1050, 492] width 406 height 42
click at [1088, 488] on div "7.1 Marketing Dynamics/ Động lực và xu hướng Marketing (Học phần tự chọn) 7.2 C…" at bounding box center [1043, 472] width 420 height 119
drag, startPoint x: 910, startPoint y: 519, endPoint x: 1122, endPoint y: 519, distance: 212.0
click at [1121, 551] on p "MBA Consultancy Project/ Dự án Tư vấn" at bounding box center [1050, 562] width 406 height 22
click at [1002, 552] on strong "MBA Consultancy Project/ Dự án Tư vấn" at bounding box center [976, 561] width 260 height 18
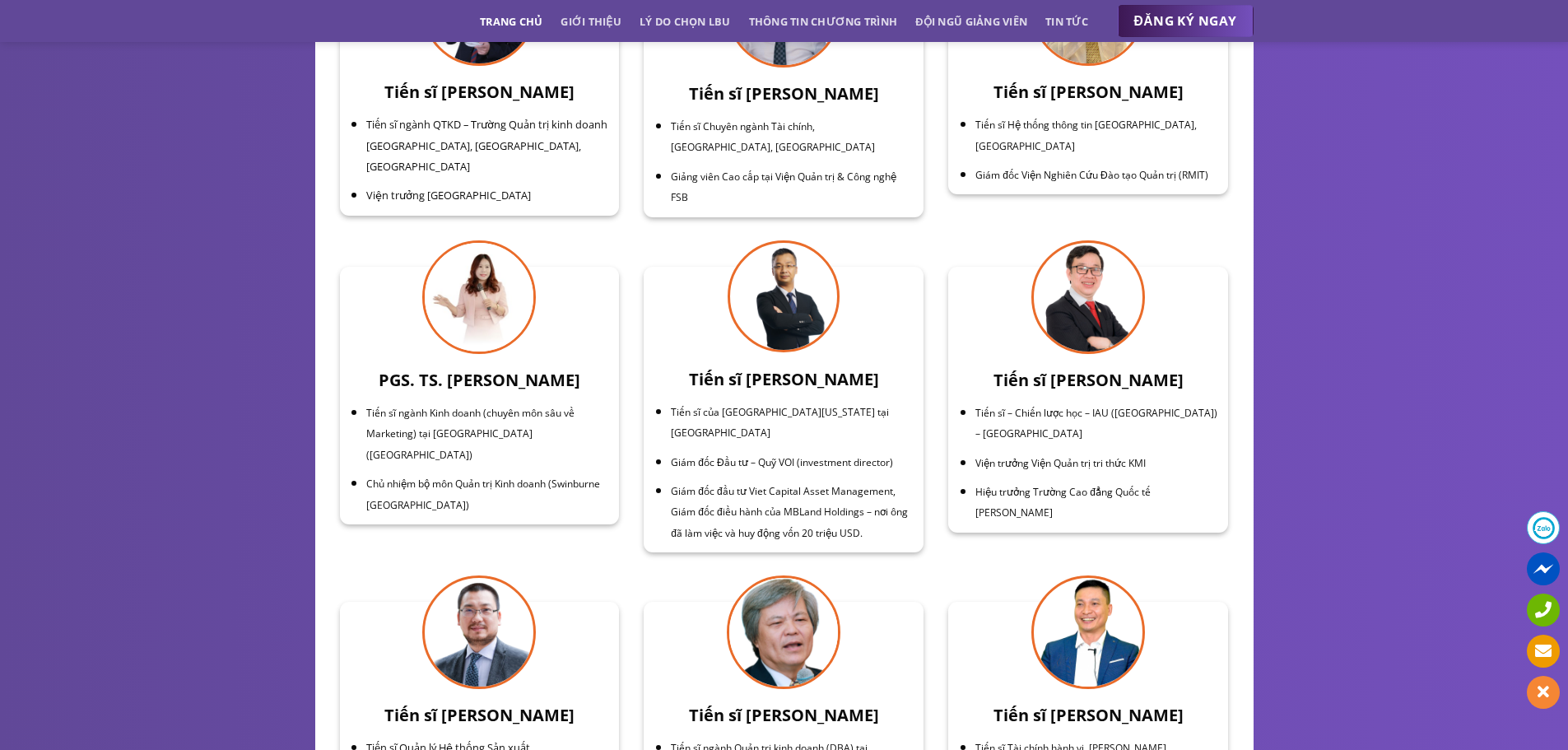
scroll to position [5514, 0]
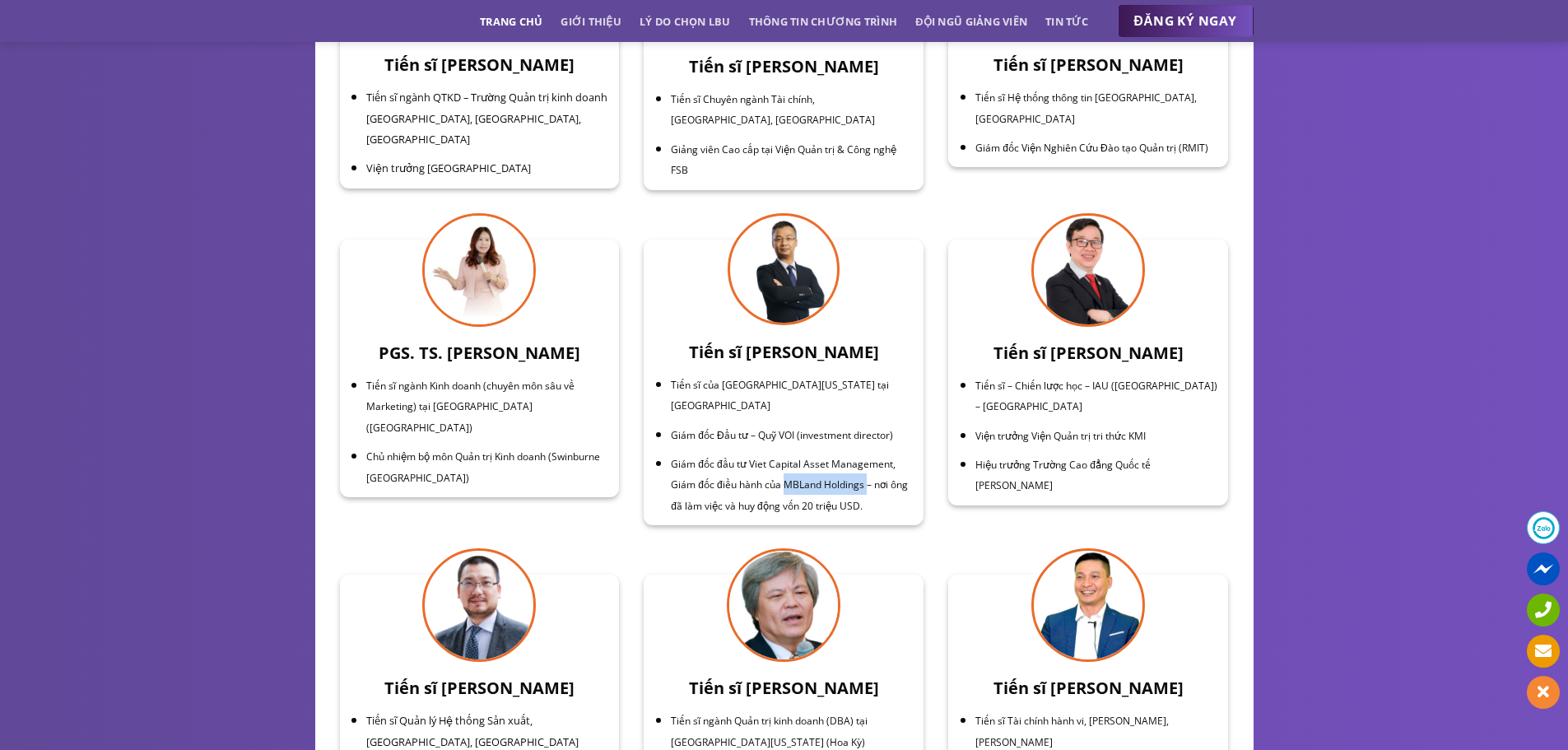
drag, startPoint x: 785, startPoint y: 424, endPoint x: 869, endPoint y: 430, distance: 84.2
click at [869, 457] on span "Giám đốc đầu tư Viet Capital Asset Management, Giám đốc điều hành của MBLand Ho…" at bounding box center [788, 485] width 236 height 56
copy span "MBLand Holdings"
click at [853, 457] on span "Giám đốc đầu tư Viet Capital Asset Management, Giám đốc điều hành của MBLand Ho…" at bounding box center [788, 485] width 236 height 56
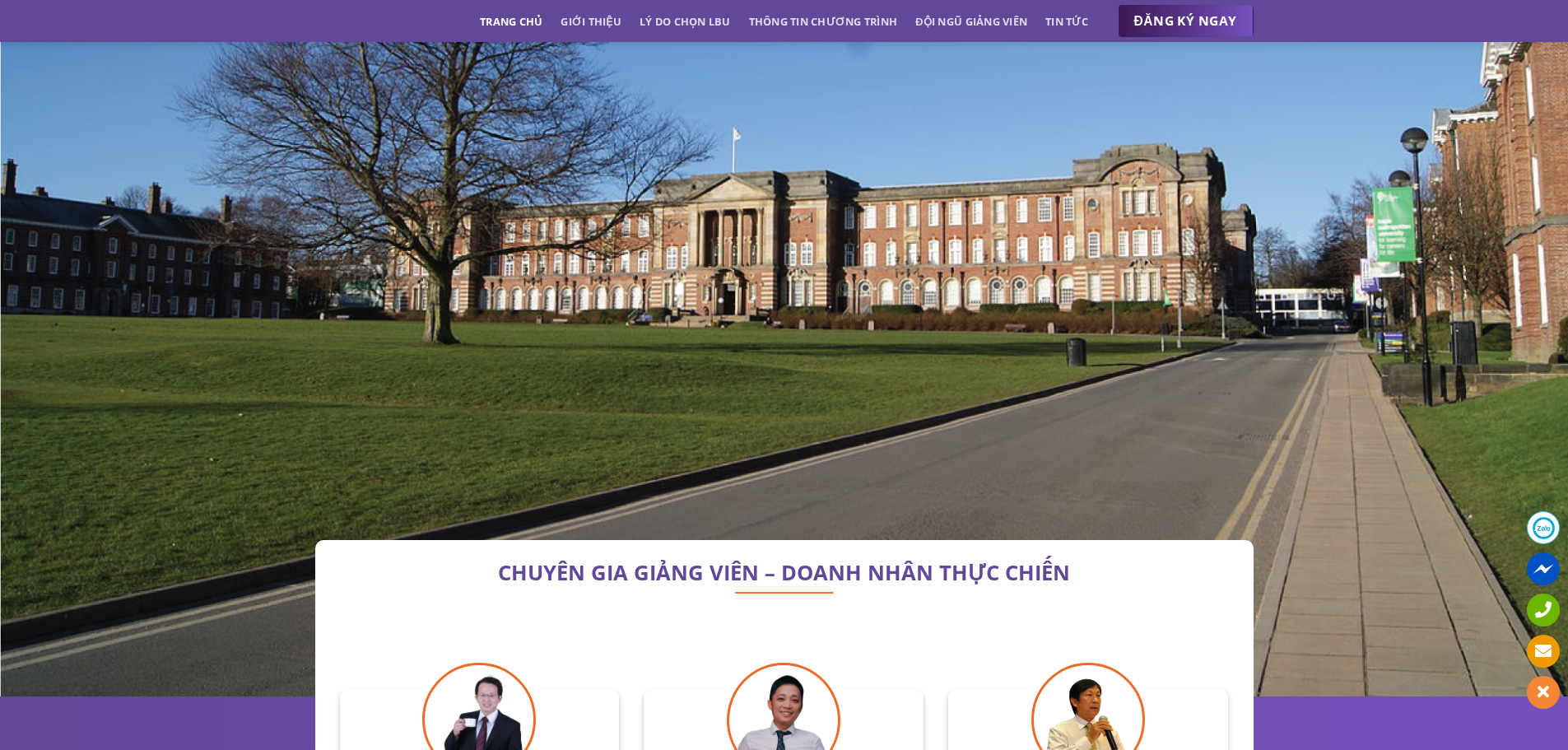
scroll to position [4774, 0]
